Goal: Task Accomplishment & Management: Manage account settings

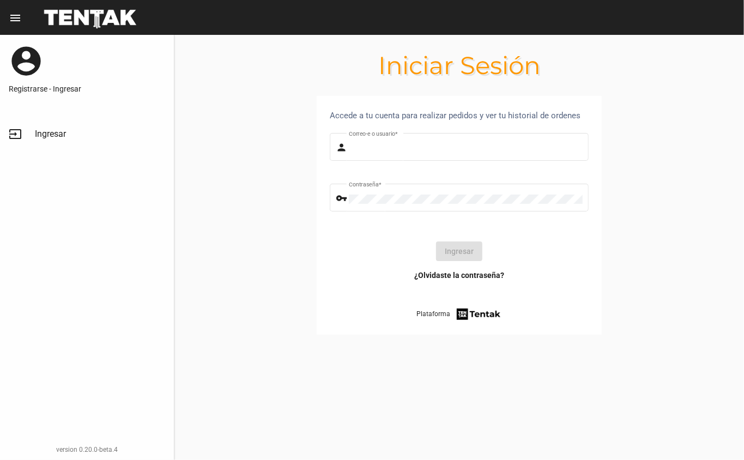
type input "[EMAIL_ADDRESS][DOMAIN_NAME]"
click at [456, 251] on button "Ingresar" at bounding box center [459, 251] width 46 height 20
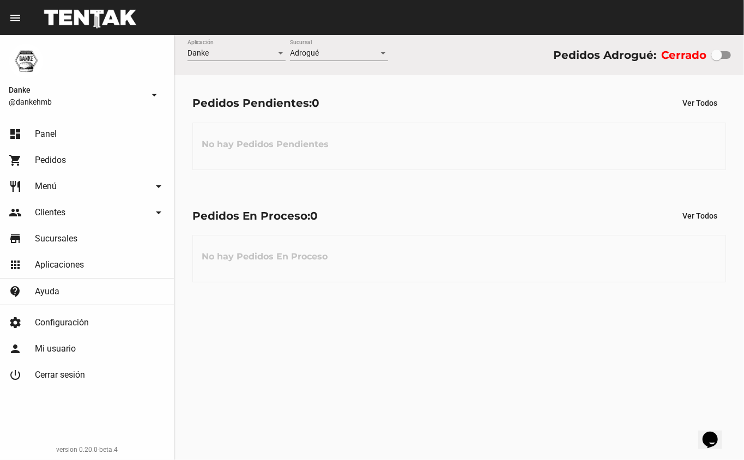
click at [41, 151] on link "shopping_cart Pedidos" at bounding box center [87, 160] width 174 height 26
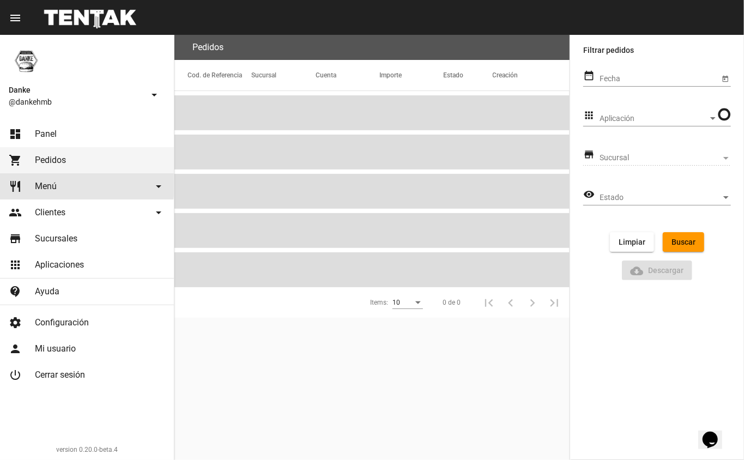
click at [46, 184] on span "Menú" at bounding box center [46, 186] width 22 height 11
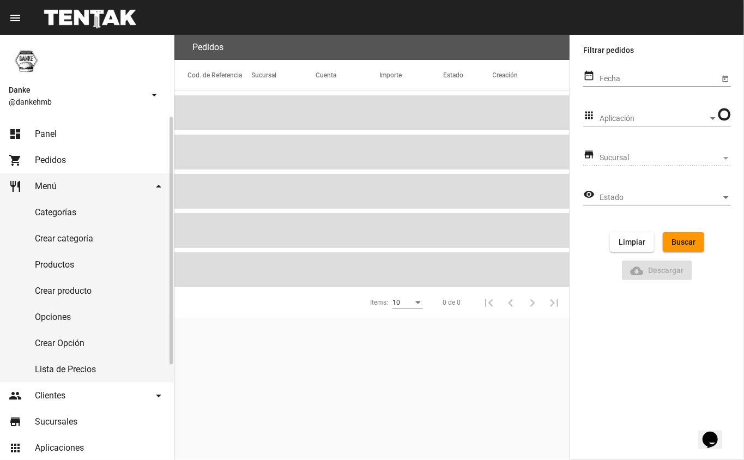
click at [49, 264] on link "Productos" at bounding box center [87, 265] width 174 height 26
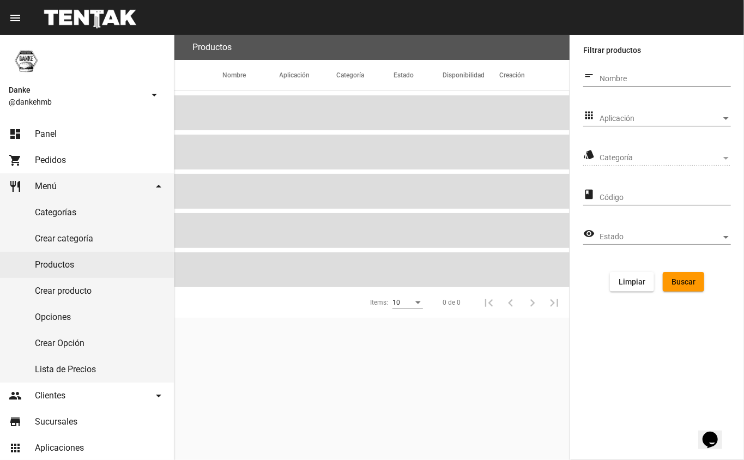
click at [640, 116] on span "Aplicación" at bounding box center [660, 118] width 122 height 9
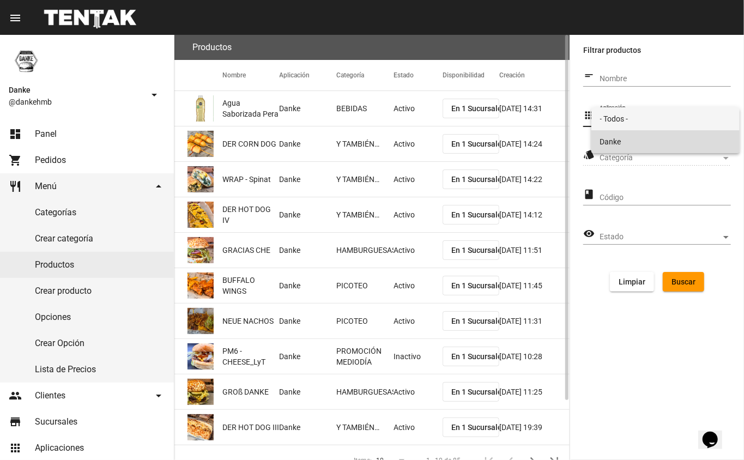
click at [627, 137] on span "Danke" at bounding box center [665, 141] width 131 height 23
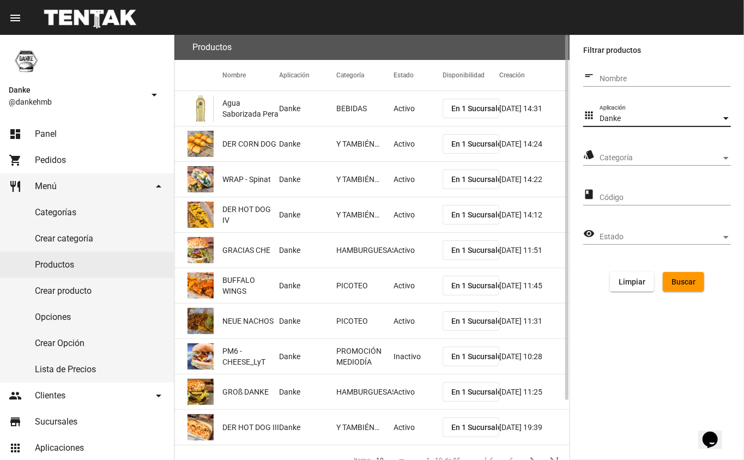
click at [608, 155] on span "Categoría" at bounding box center [660, 158] width 122 height 9
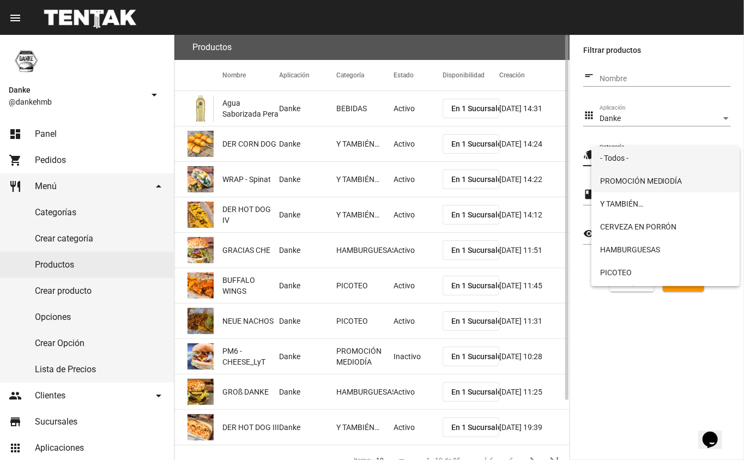
click at [620, 181] on span "PROMOCIÓN MEDIODÍA" at bounding box center [665, 180] width 131 height 23
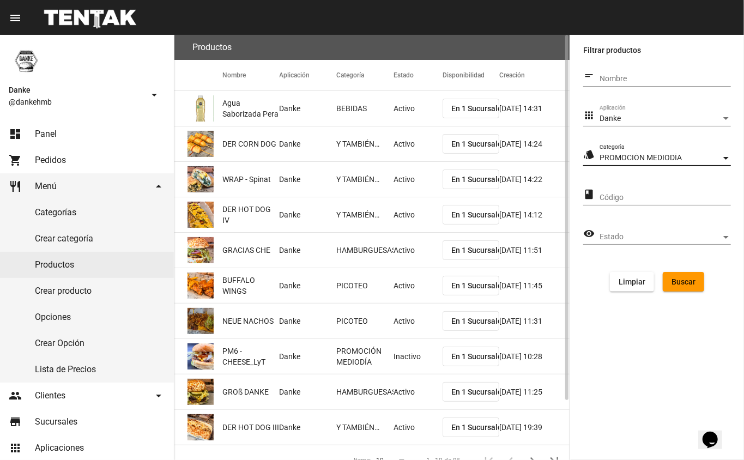
click at [681, 277] on span "Buscar" at bounding box center [683, 281] width 24 height 9
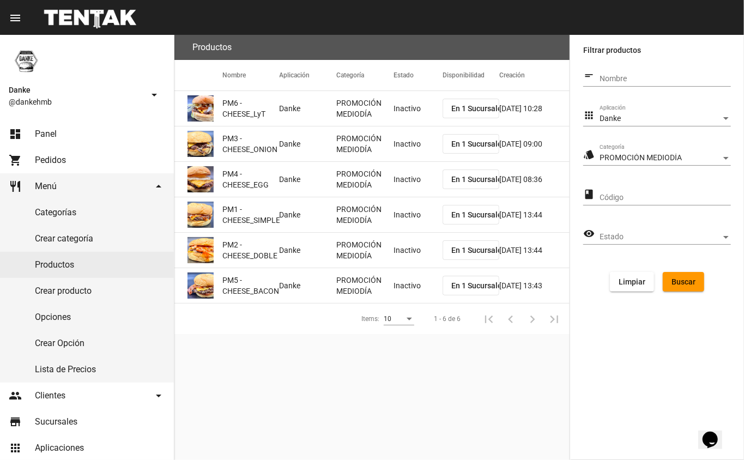
click at [401, 114] on mat-cell "Inactivo" at bounding box center [417, 108] width 49 height 35
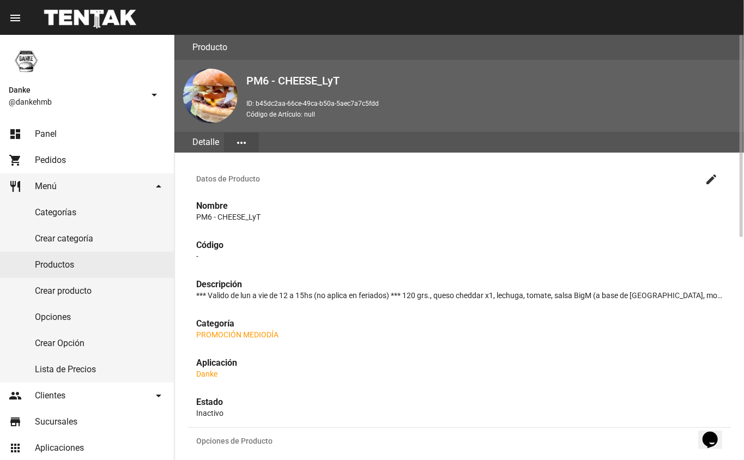
click at [709, 183] on mat-icon "create" at bounding box center [711, 179] width 13 height 13
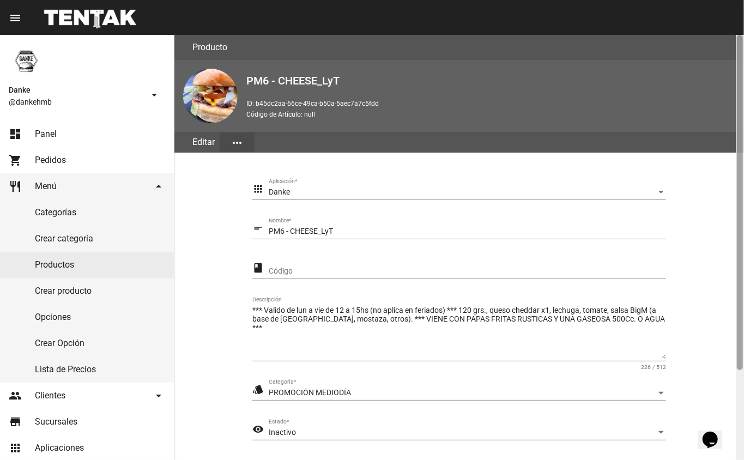
click at [736, 384] on div at bounding box center [740, 247] width 8 height 425
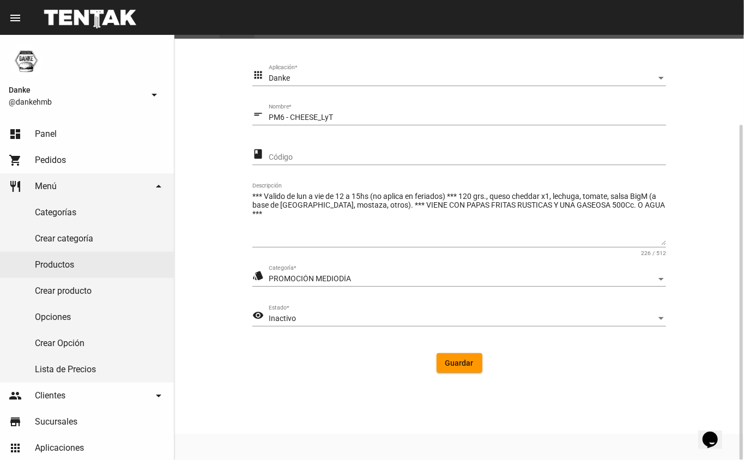
click at [284, 317] on span "Inactivo" at bounding box center [282, 318] width 27 height 9
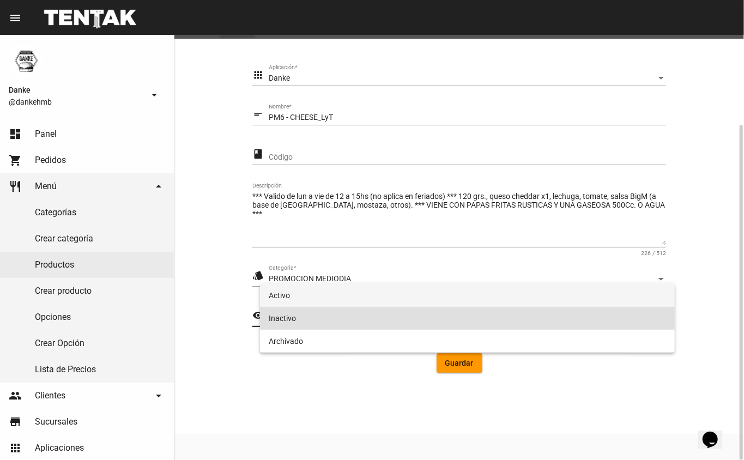
click at [282, 294] on span "Activo" at bounding box center [468, 295] width 398 height 23
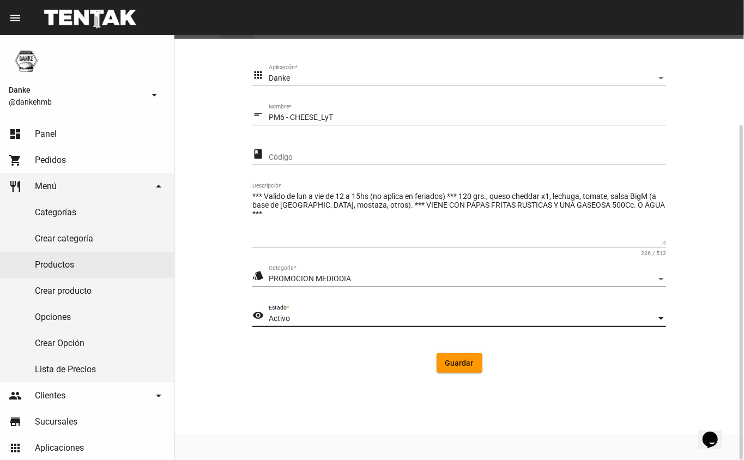
click at [447, 367] on span "Guardar" at bounding box center [459, 363] width 28 height 9
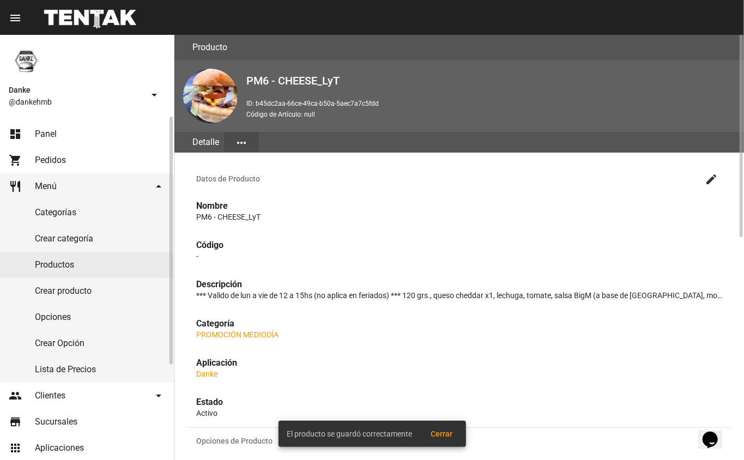
click at [58, 262] on link "Productos" at bounding box center [87, 265] width 174 height 26
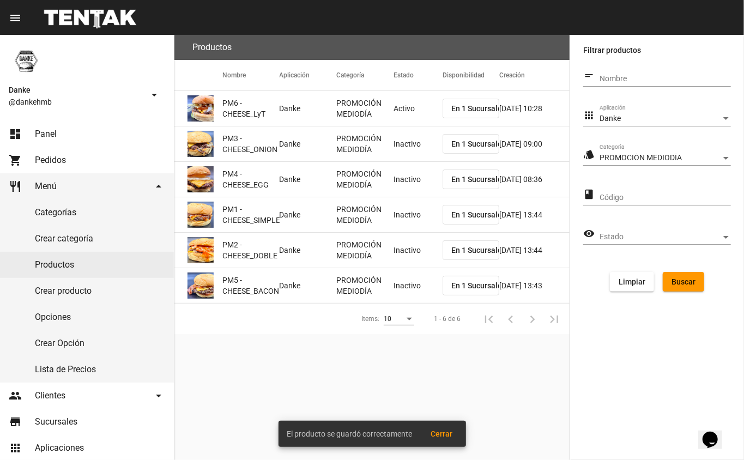
click at [400, 149] on mat-cell "Inactivo" at bounding box center [417, 143] width 49 height 35
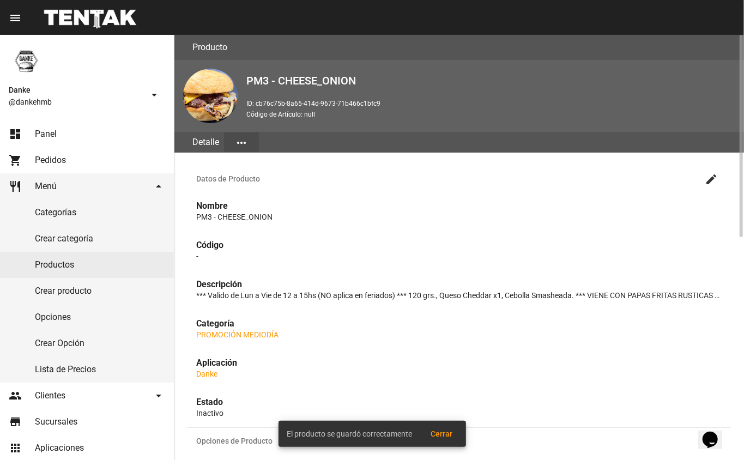
click at [711, 178] on mat-icon "create" at bounding box center [711, 179] width 13 height 13
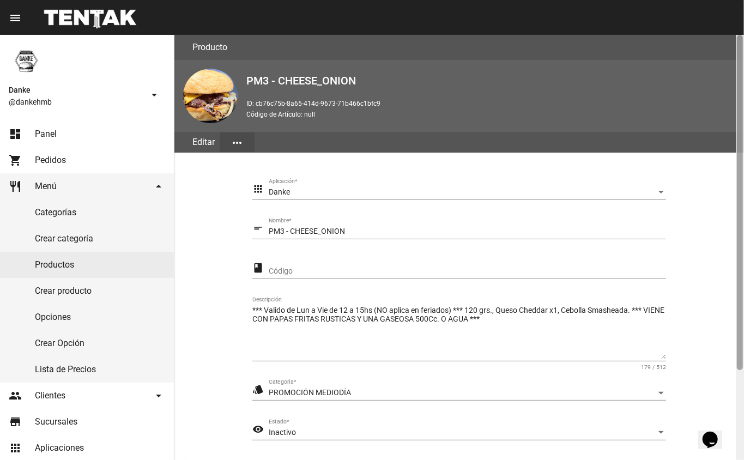
click at [738, 412] on div at bounding box center [740, 247] width 8 height 425
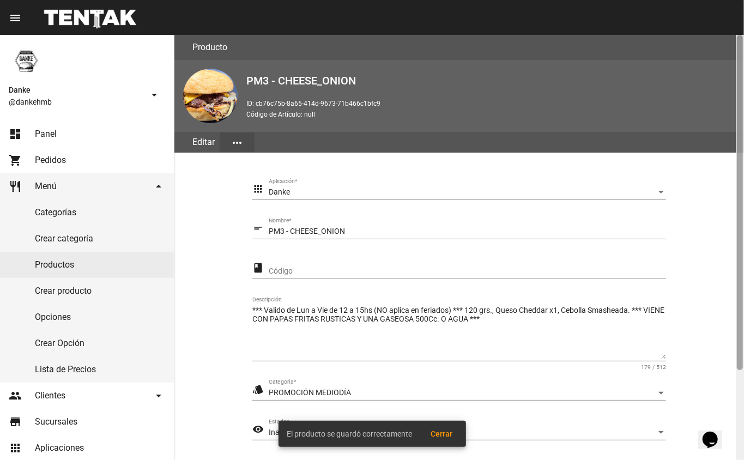
scroll to position [114, 0]
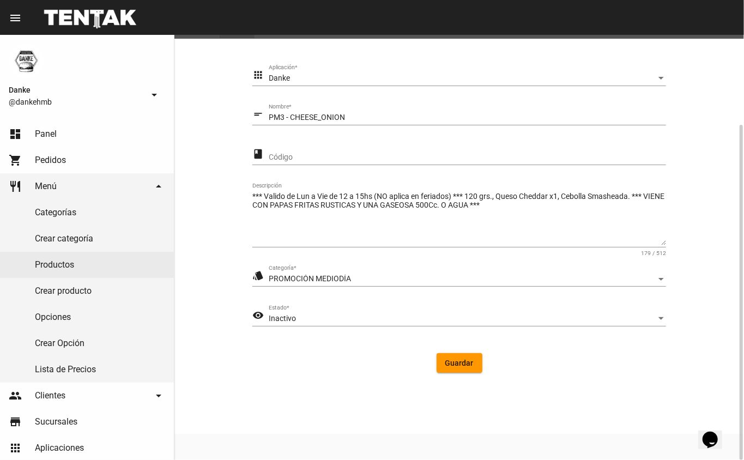
click at [358, 317] on div "Inactivo" at bounding box center [462, 318] width 387 height 9
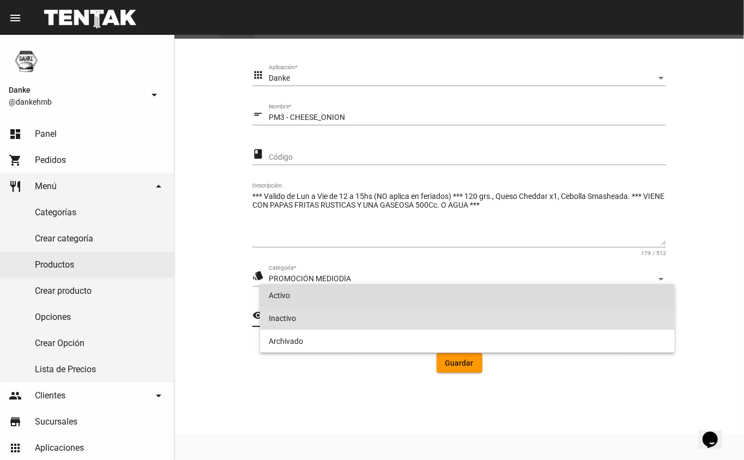
click at [277, 299] on span "Activo" at bounding box center [468, 295] width 398 height 23
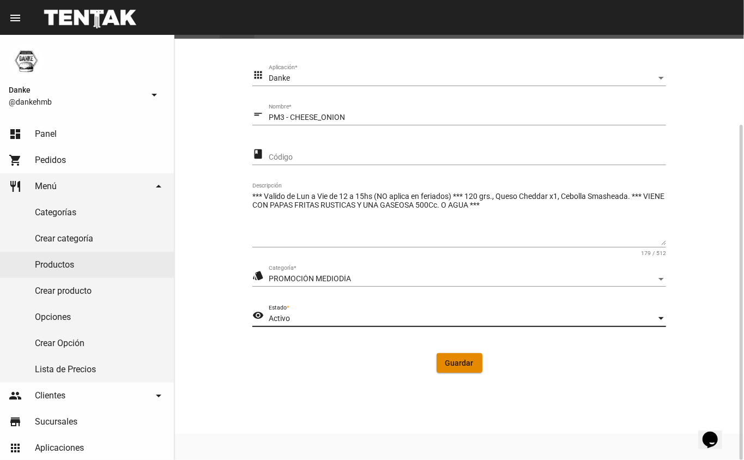
click at [456, 362] on span "Guardar" at bounding box center [459, 363] width 28 height 9
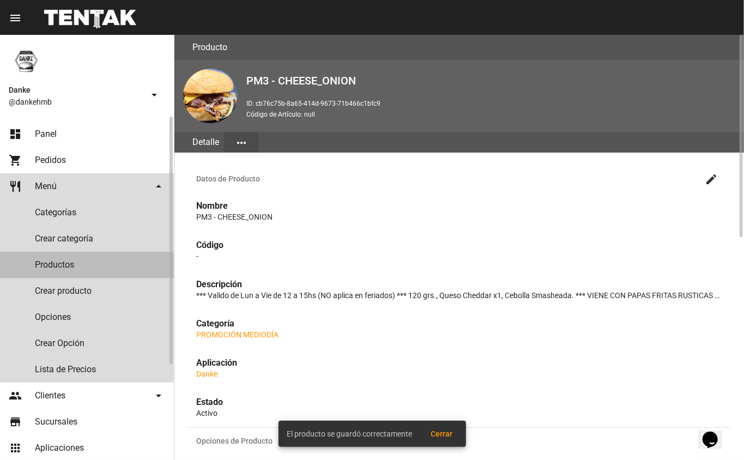
click at [53, 265] on link "Productos" at bounding box center [87, 265] width 174 height 26
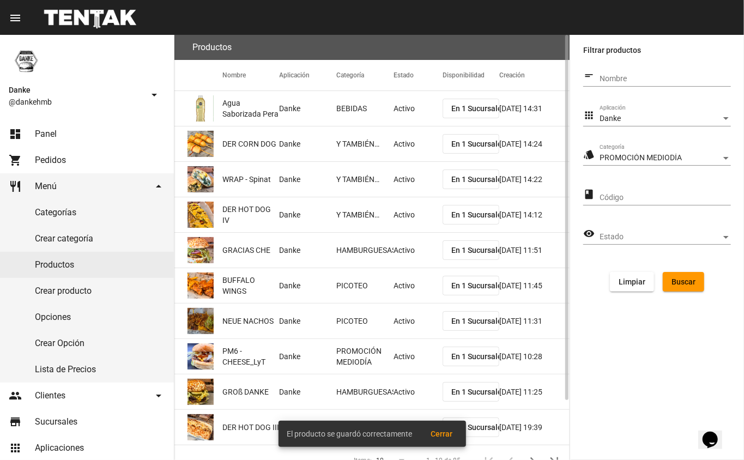
click at [680, 283] on span "Buscar" at bounding box center [683, 281] width 24 height 9
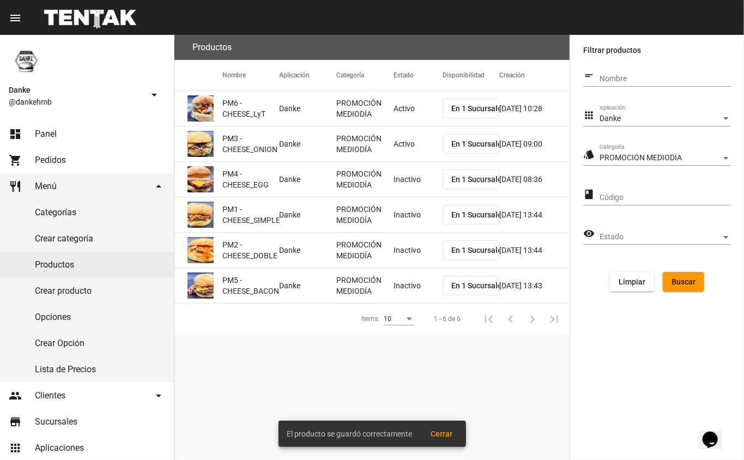
click at [397, 183] on mat-cell "Inactivo" at bounding box center [417, 179] width 49 height 35
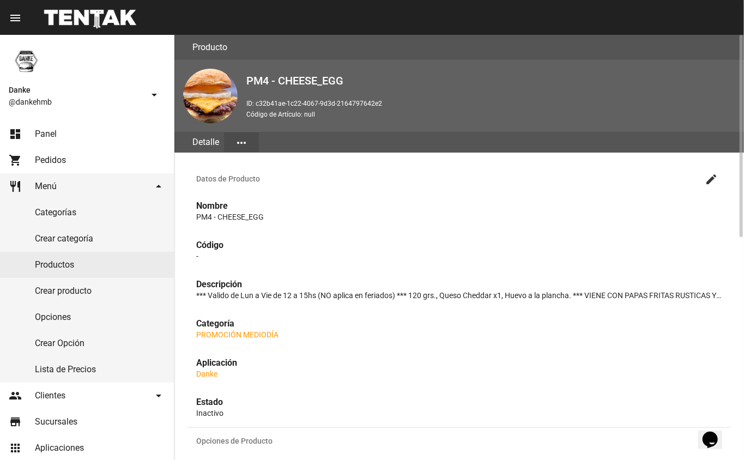
click at [711, 179] on mat-icon "create" at bounding box center [711, 179] width 13 height 13
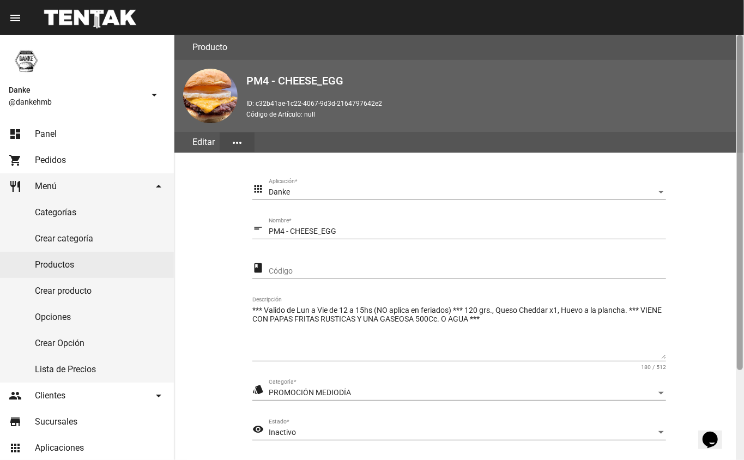
click at [736, 395] on div at bounding box center [740, 247] width 8 height 425
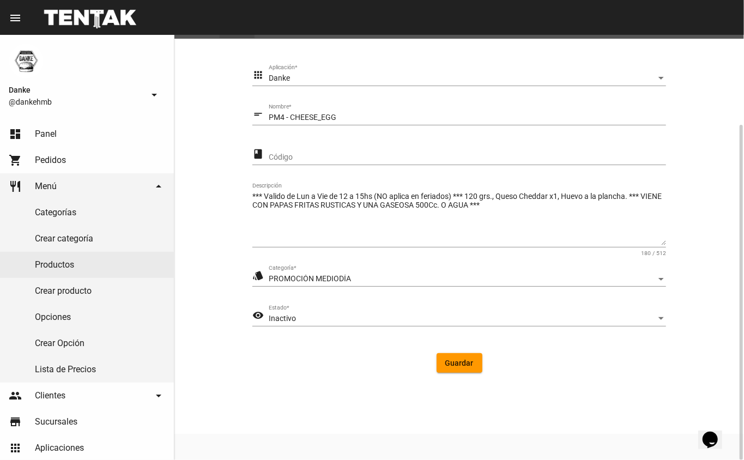
click at [286, 317] on span "Inactivo" at bounding box center [282, 318] width 27 height 9
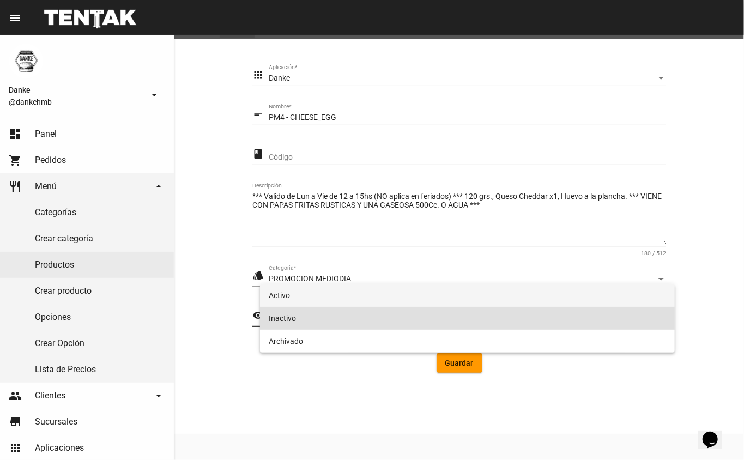
click at [281, 293] on span "Activo" at bounding box center [468, 295] width 398 height 23
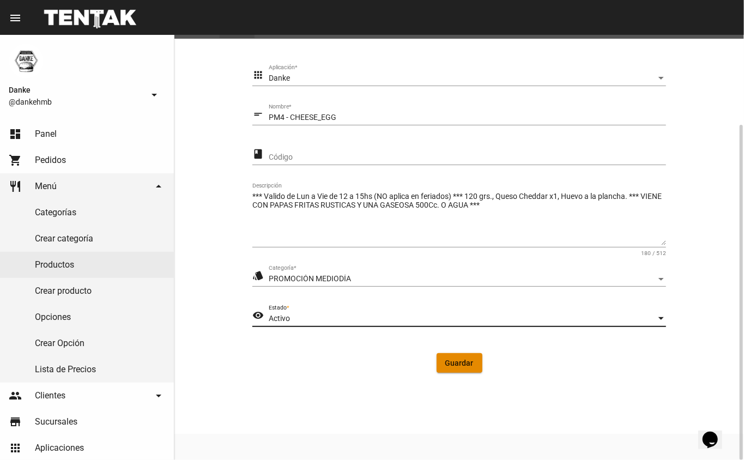
click at [463, 362] on span "Guardar" at bounding box center [459, 363] width 28 height 9
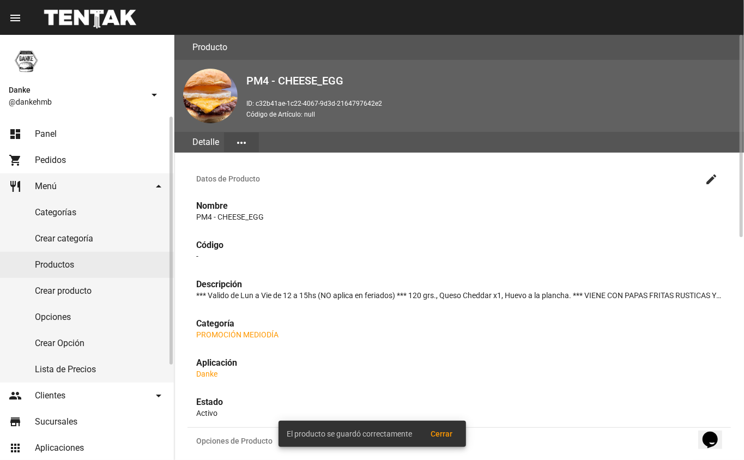
click at [52, 262] on link "Productos" at bounding box center [87, 265] width 174 height 26
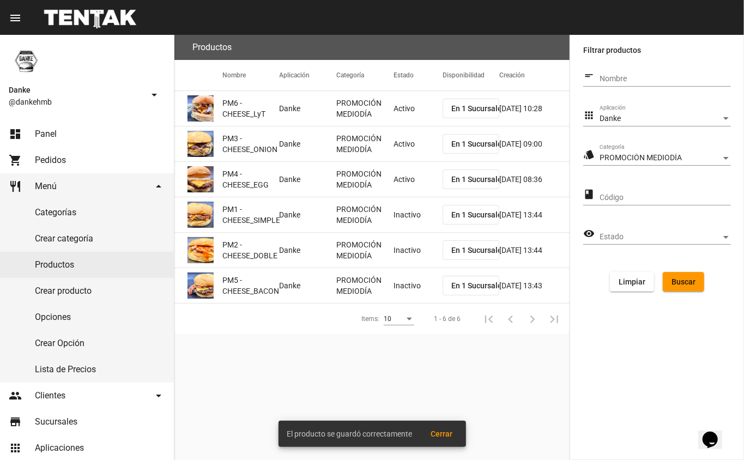
click at [393, 220] on mat-cell "Inactivo" at bounding box center [417, 214] width 49 height 35
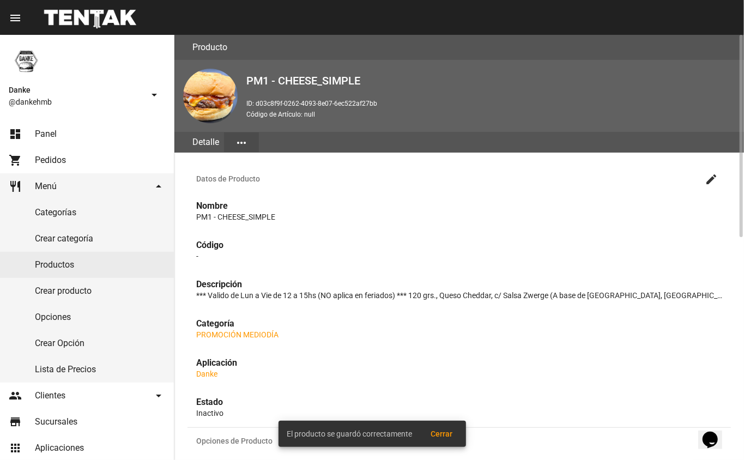
click at [712, 179] on mat-icon "create" at bounding box center [711, 179] width 13 height 13
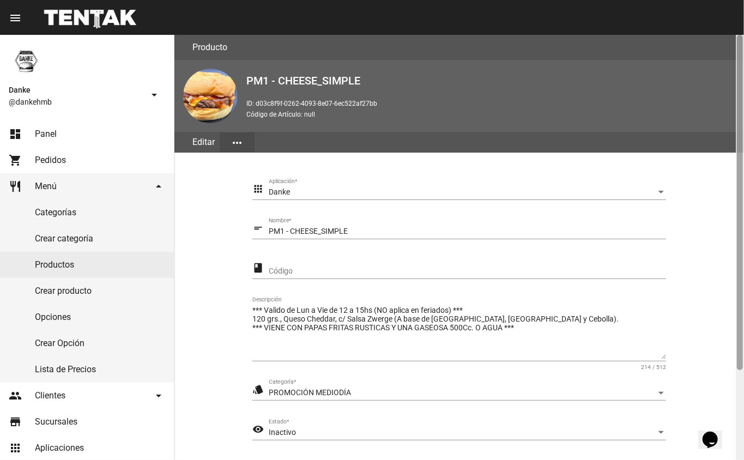
click at [737, 379] on div at bounding box center [740, 247] width 8 height 425
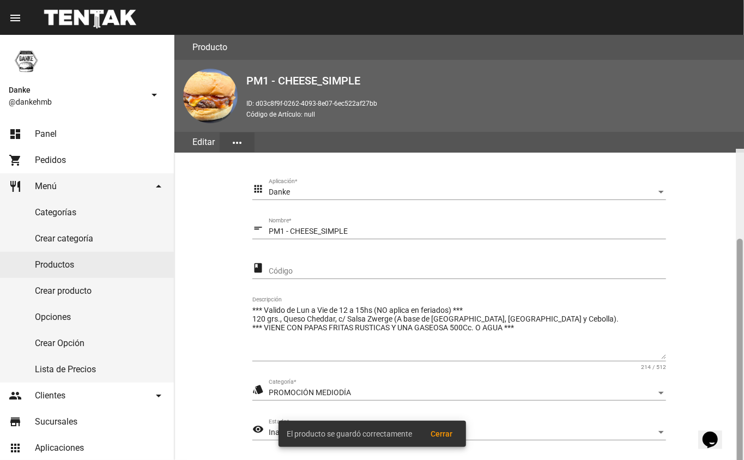
scroll to position [114, 0]
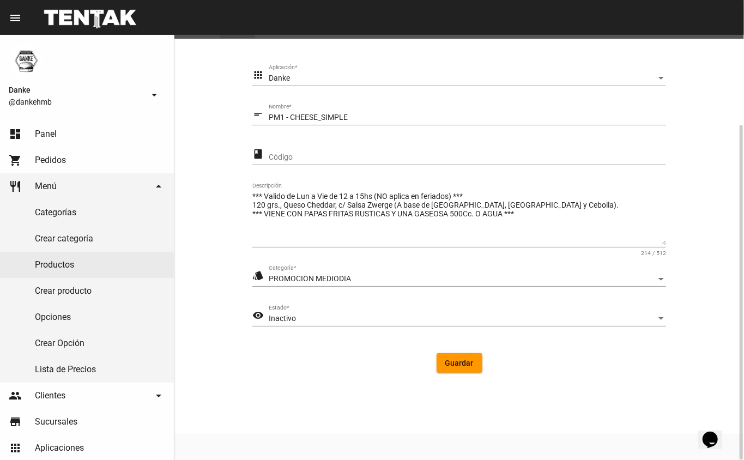
click at [303, 314] on div "Inactivo" at bounding box center [462, 318] width 387 height 9
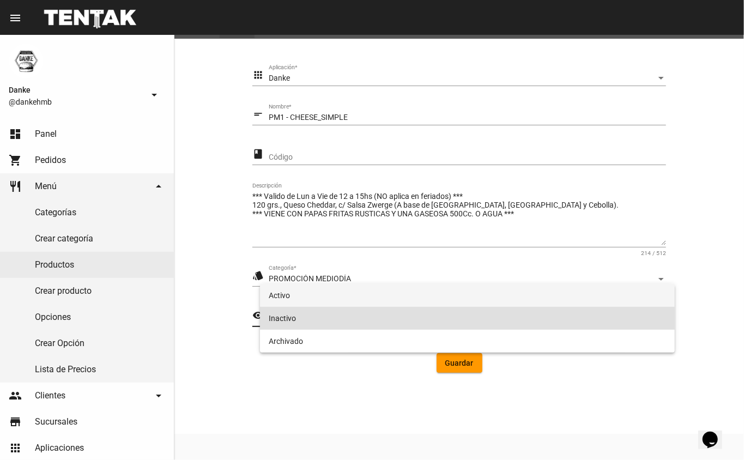
click at [293, 286] on span "Activo" at bounding box center [468, 295] width 398 height 23
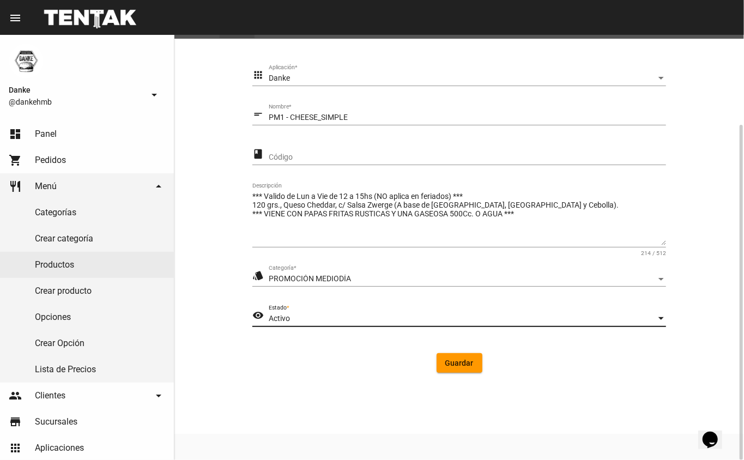
click at [456, 365] on span "Guardar" at bounding box center [459, 363] width 28 height 9
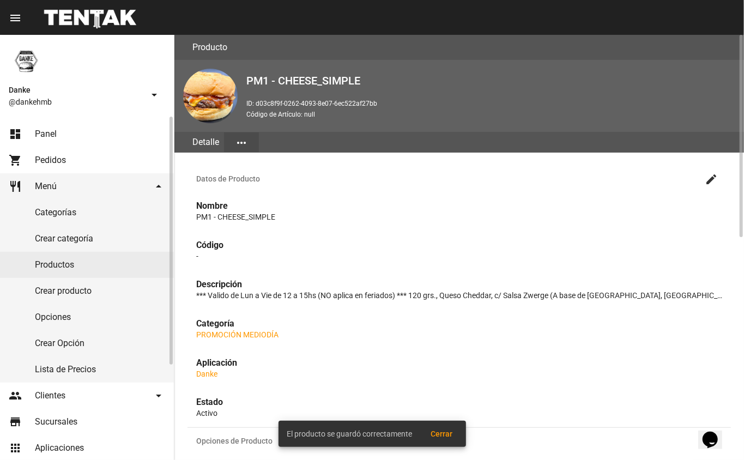
click at [57, 253] on link "Productos" at bounding box center [87, 265] width 174 height 26
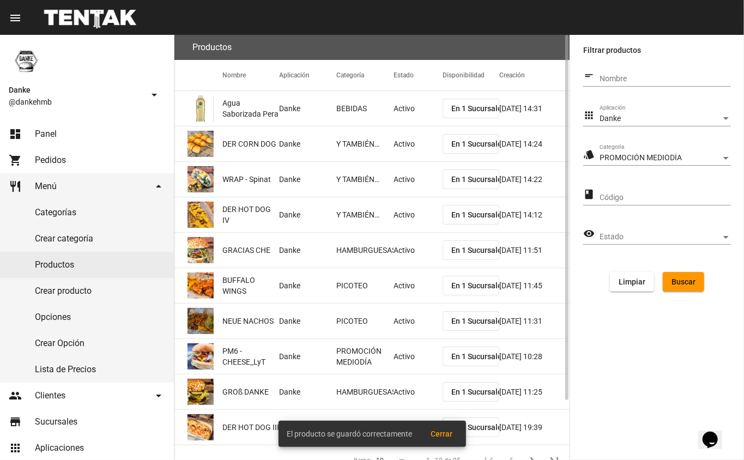
click at [688, 282] on span "Buscar" at bounding box center [683, 281] width 24 height 9
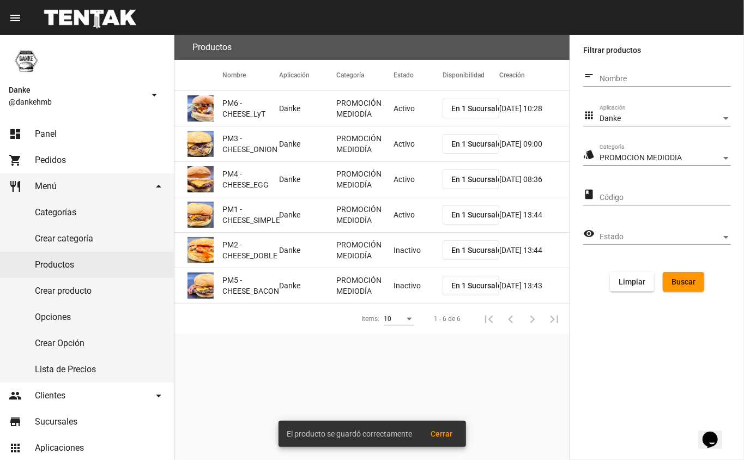
click at [401, 220] on mat-cell "Activo" at bounding box center [417, 214] width 49 height 35
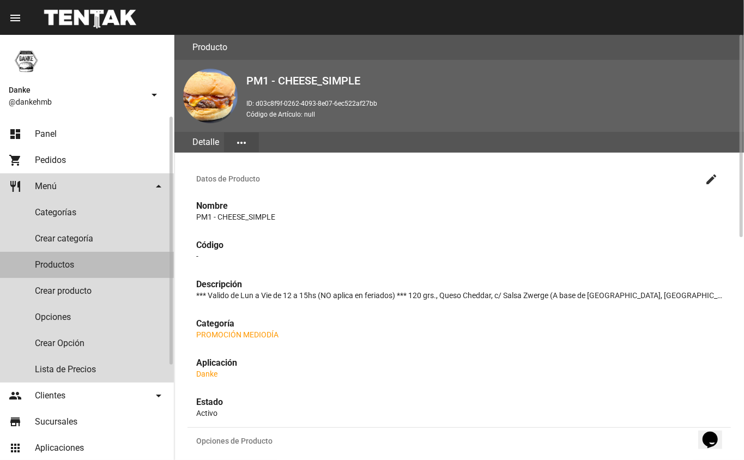
click at [58, 262] on link "Productos" at bounding box center [87, 265] width 174 height 26
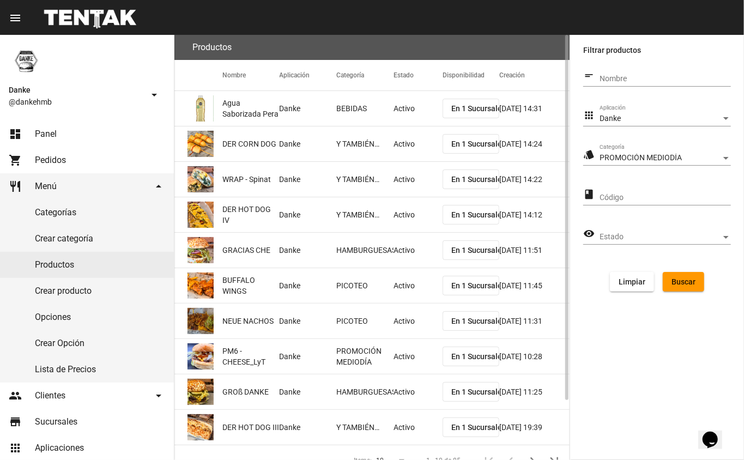
click at [679, 277] on span "Buscar" at bounding box center [683, 281] width 24 height 9
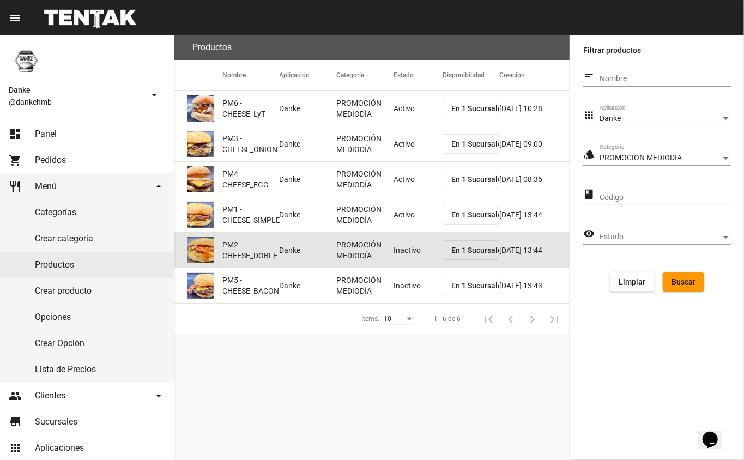
click at [399, 251] on mat-cell "Inactivo" at bounding box center [417, 250] width 49 height 35
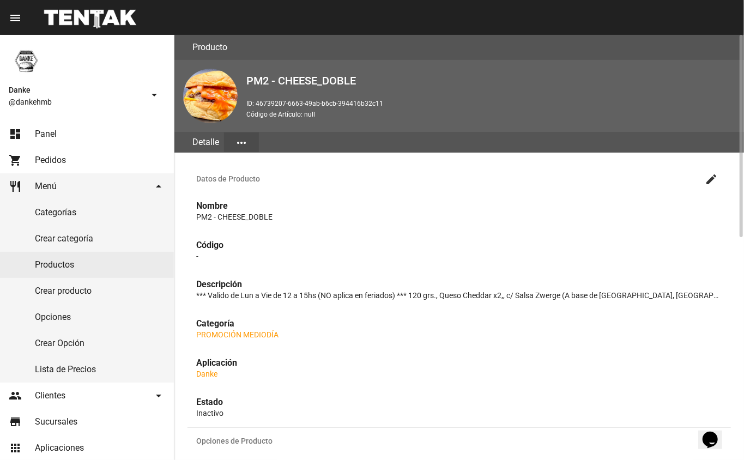
click at [711, 177] on mat-icon "create" at bounding box center [711, 179] width 13 height 13
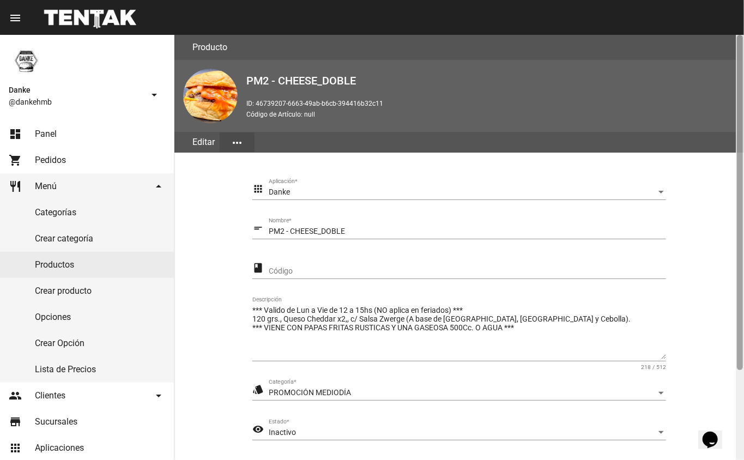
click at [741, 367] on div at bounding box center [740, 202] width 6 height 335
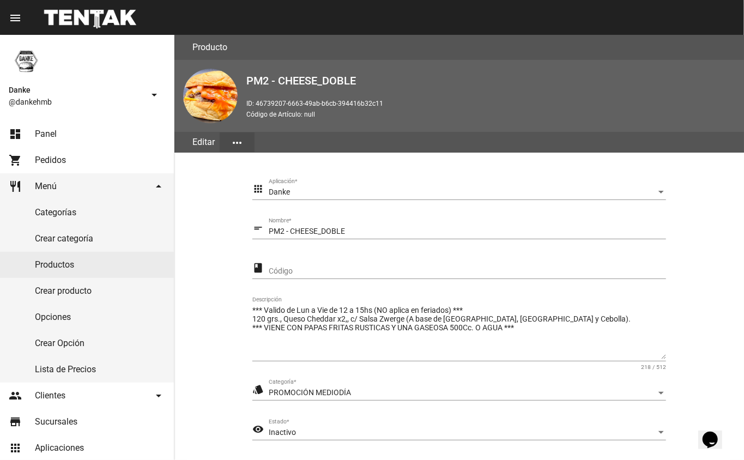
click at [318, 434] on div "Inactivo" at bounding box center [462, 432] width 387 height 9
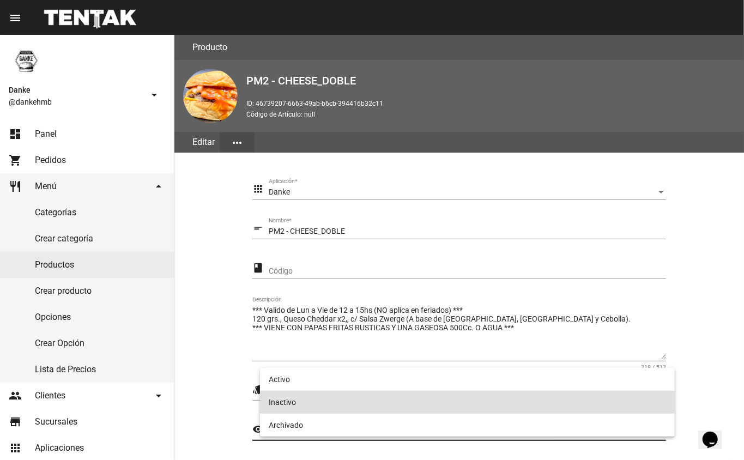
click at [330, 393] on span "Inactivo" at bounding box center [468, 402] width 398 height 23
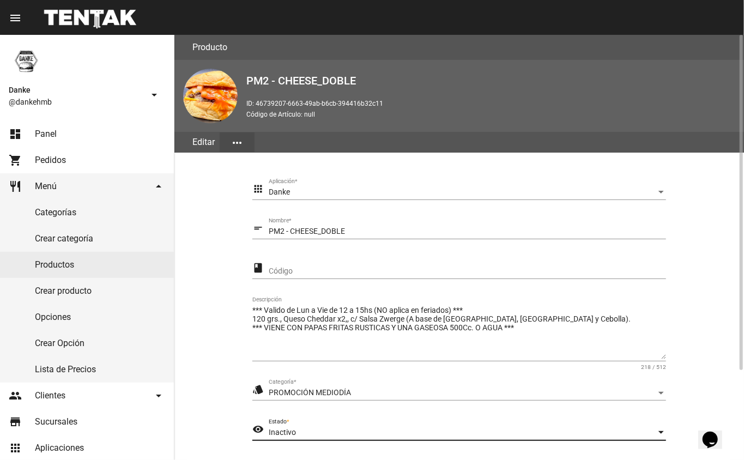
click at [591, 433] on div "Inactivo" at bounding box center [462, 432] width 387 height 9
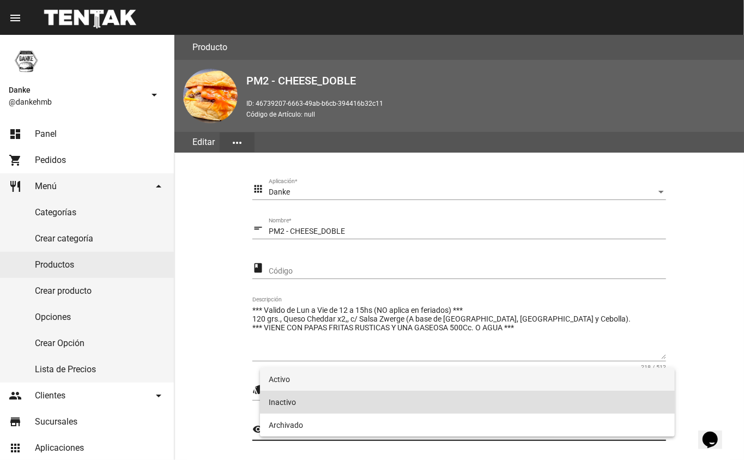
click at [542, 389] on span "Activo" at bounding box center [468, 379] width 398 height 23
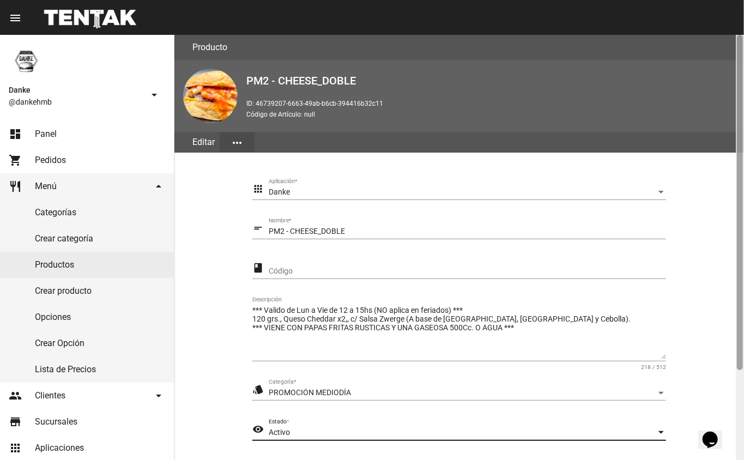
click at [742, 398] on div at bounding box center [740, 247] width 8 height 425
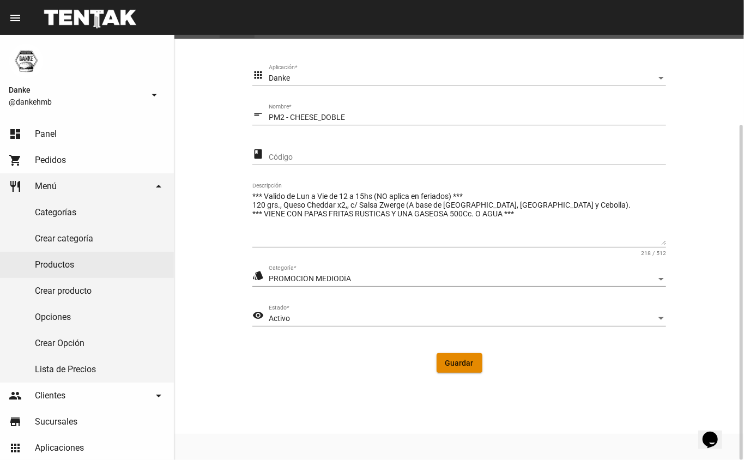
click at [444, 369] on button "Guardar" at bounding box center [459, 363] width 46 height 20
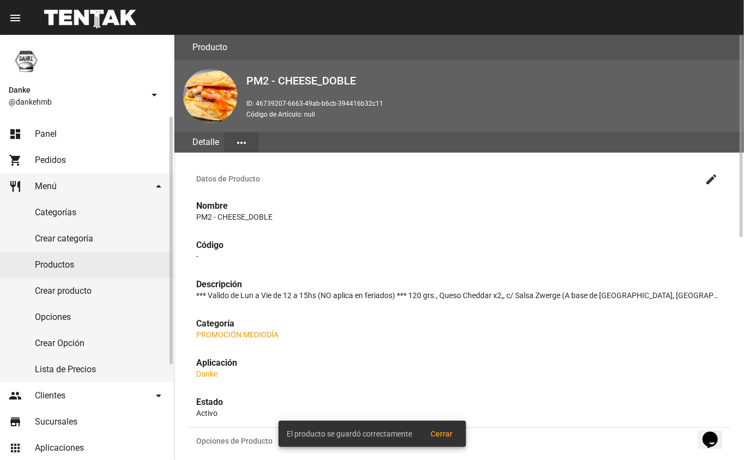
click at [31, 264] on link "Productos" at bounding box center [87, 265] width 174 height 26
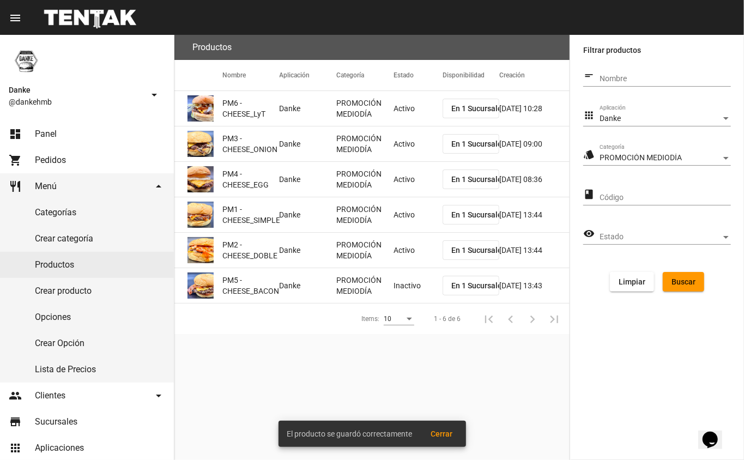
click at [410, 280] on mat-cell "Inactivo" at bounding box center [417, 285] width 49 height 35
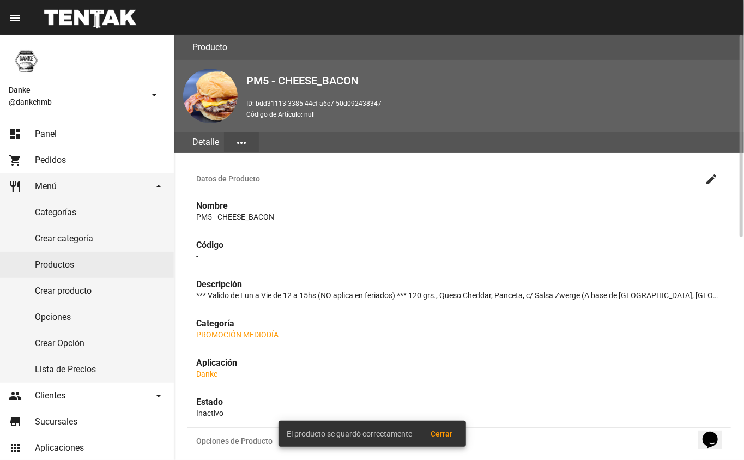
click at [711, 180] on mat-icon "create" at bounding box center [711, 179] width 13 height 13
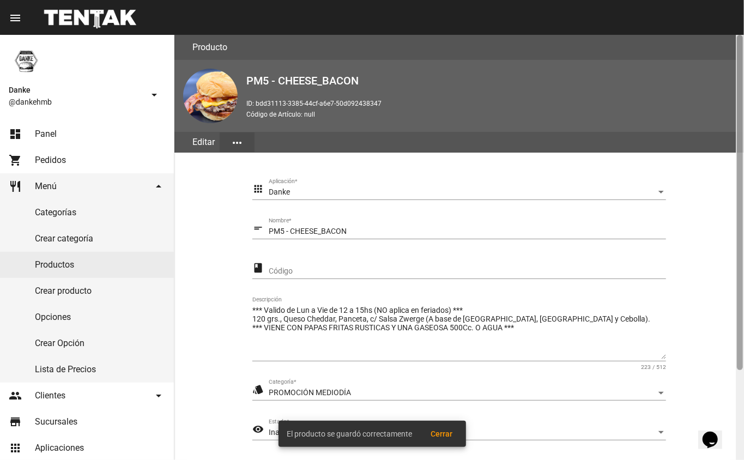
click at [737, 396] on div at bounding box center [740, 247] width 8 height 425
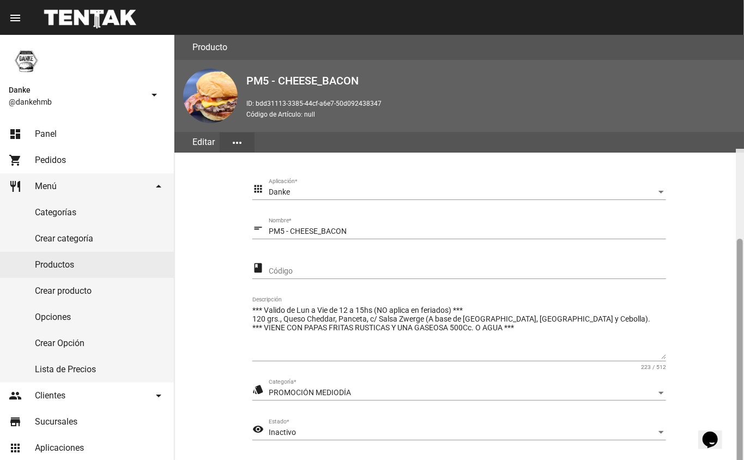
scroll to position [114, 0]
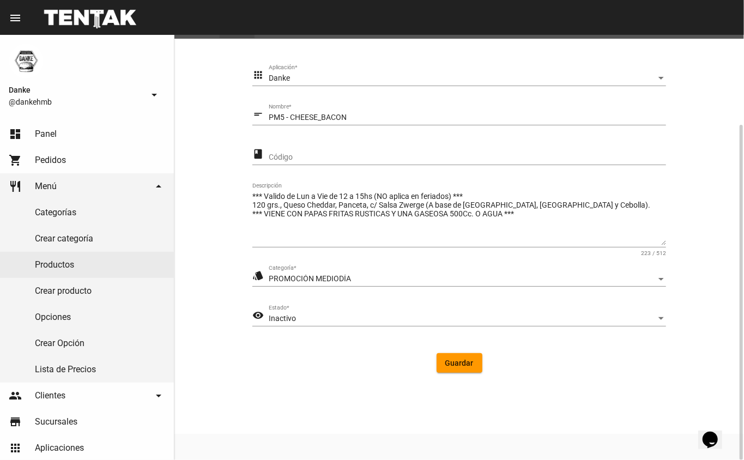
click at [380, 317] on div "Inactivo" at bounding box center [462, 318] width 387 height 9
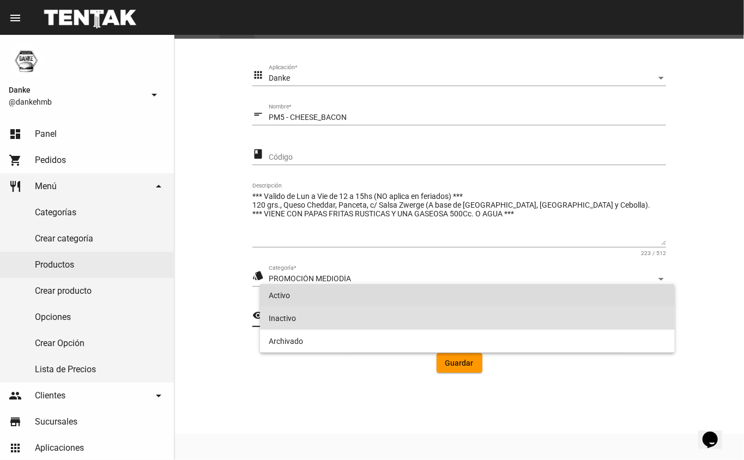
click at [278, 295] on span "Activo" at bounding box center [468, 295] width 398 height 23
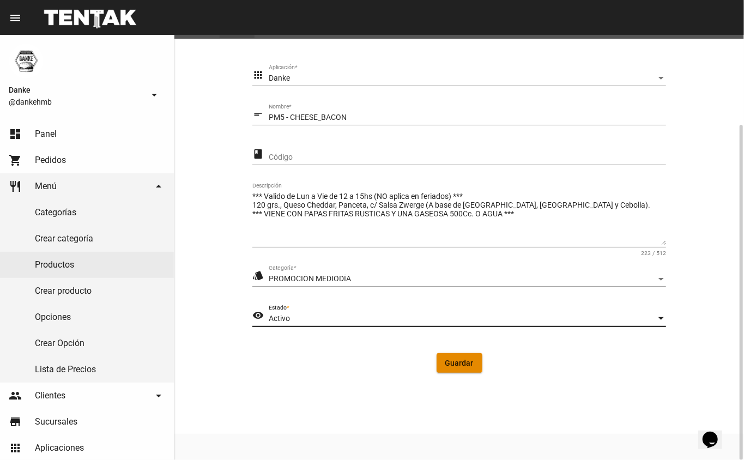
click at [456, 362] on span "Guardar" at bounding box center [459, 363] width 28 height 9
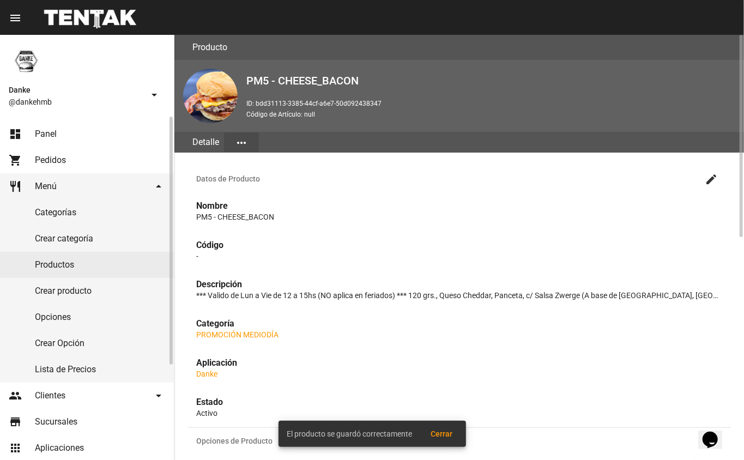
click at [48, 121] on link "dashboard Panel" at bounding box center [87, 134] width 174 height 26
